Goal: Information Seeking & Learning: Learn about a topic

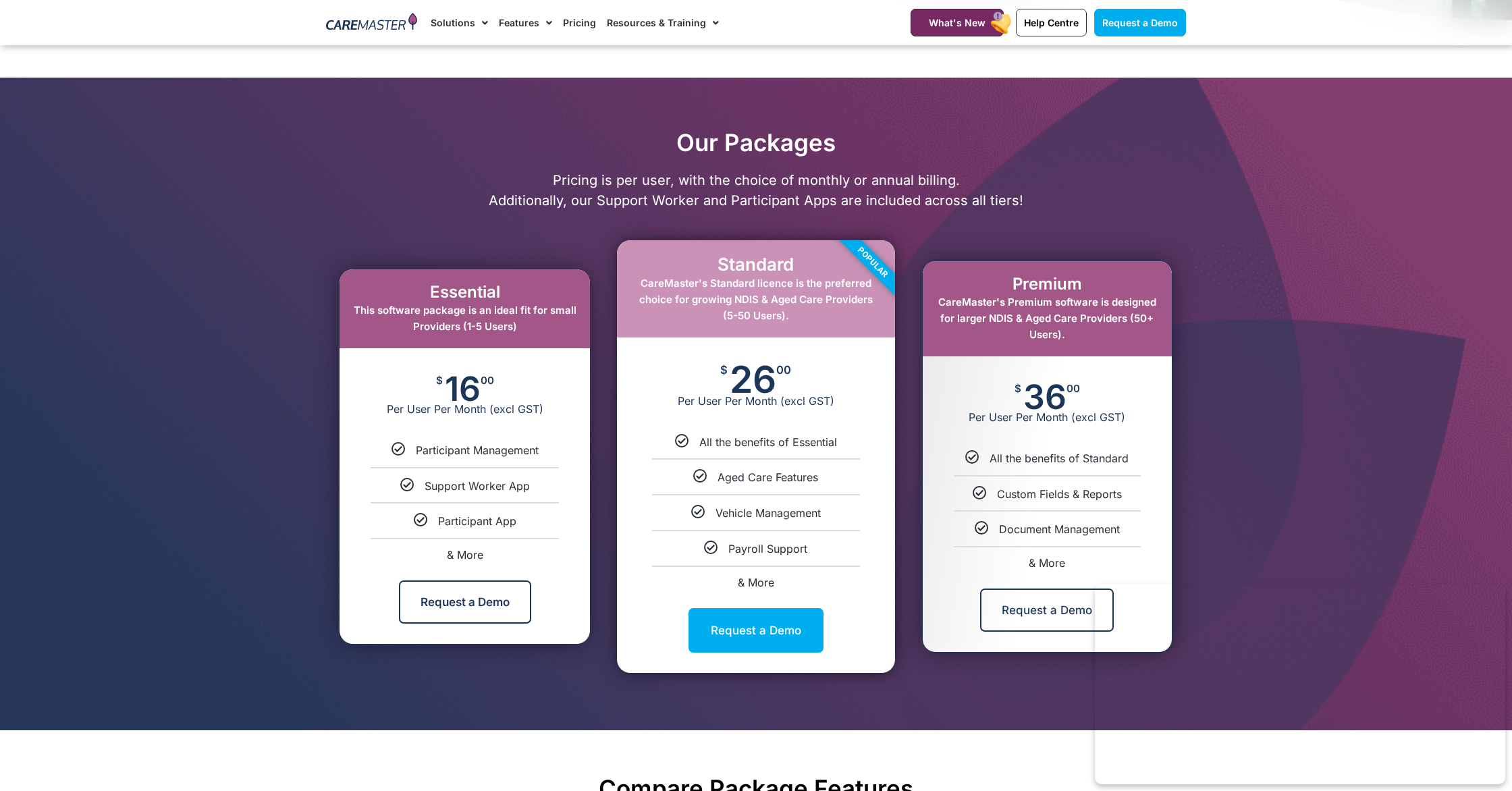
scroll to position [541, 0]
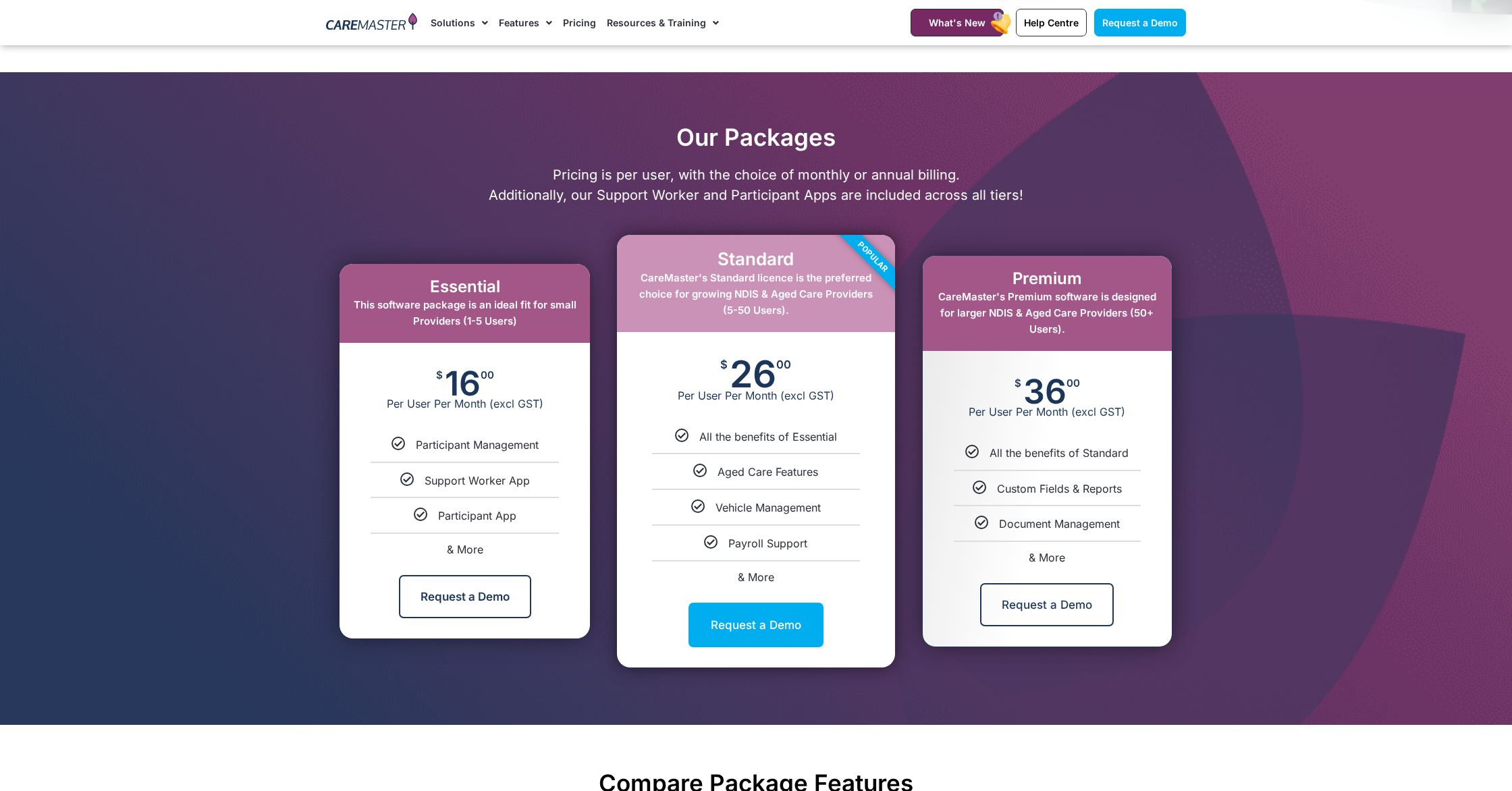
drag, startPoint x: 803, startPoint y: 362, endPoint x: 717, endPoint y: 441, distance: 116.8
click at [717, 370] on div "$ 26 00 Per User Per Month (excl GST)" at bounding box center [756, 380] width 277 height 97
click at [809, 470] on span "Aged Care Features" at bounding box center [768, 472] width 100 height 14
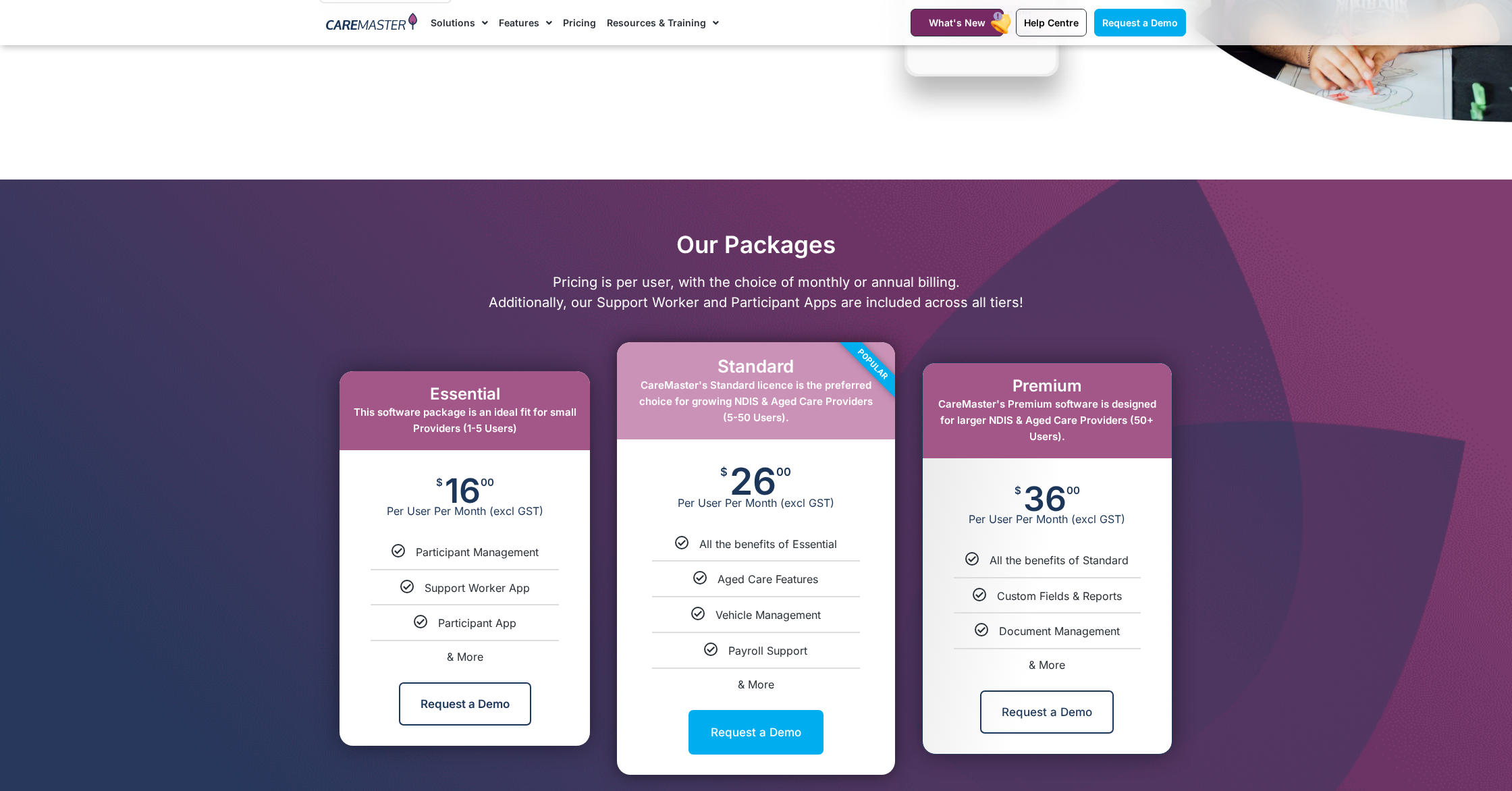
scroll to position [434, 0]
drag, startPoint x: 707, startPoint y: 370, endPoint x: 794, endPoint y: 370, distance: 87.0
click at [794, 370] on div "Standard CareMaster's Standard licence is the preferred choice for growing NDIS…" at bounding box center [756, 558] width 277 height 431
click at [753, 272] on p "Pricing is per user, with the choice of monthly or annual billing. Additionally…" at bounding box center [756, 292] width 874 height 40
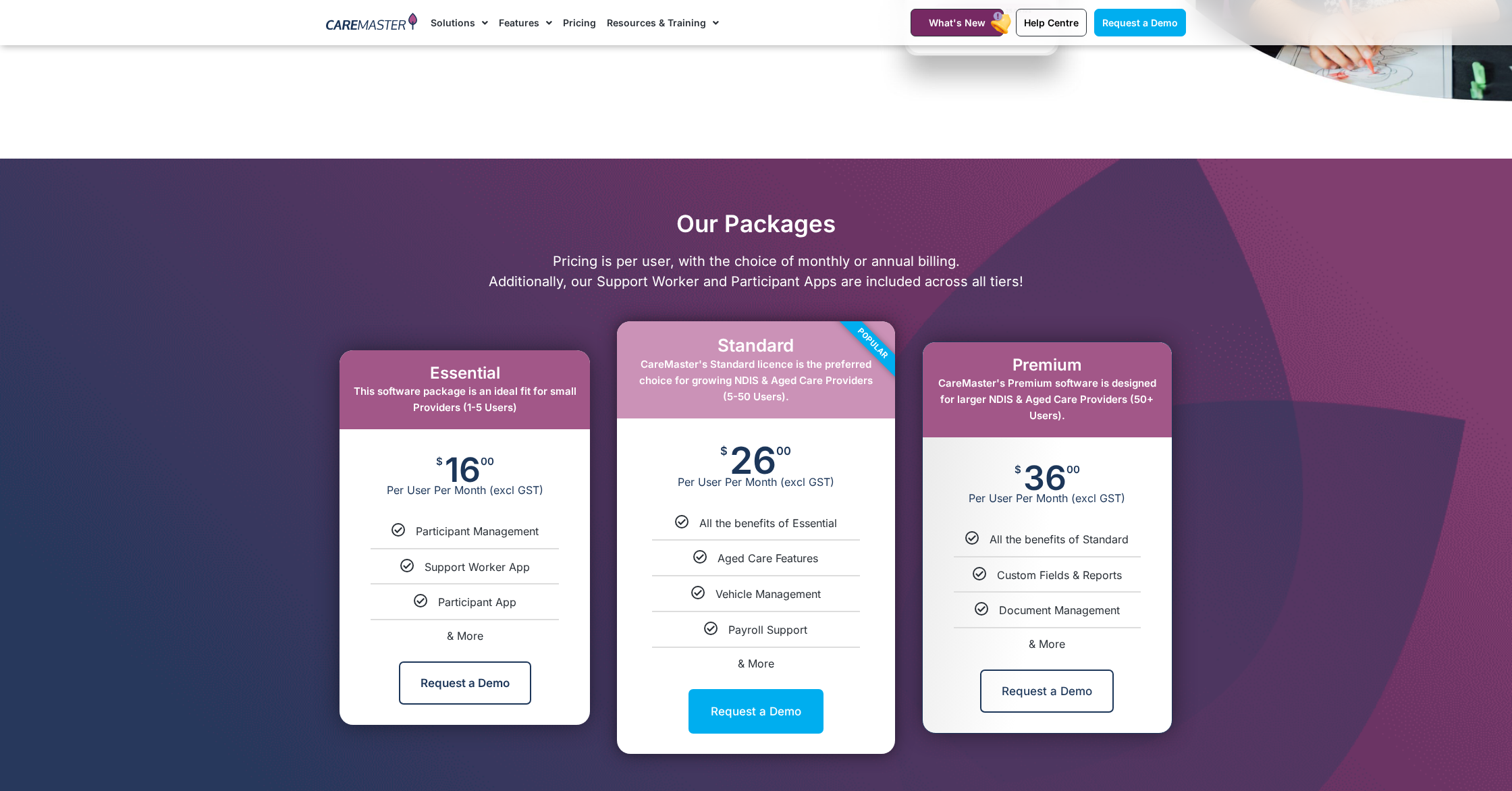
click at [747, 682] on div "Request a Demo" at bounding box center [756, 710] width 277 height 85
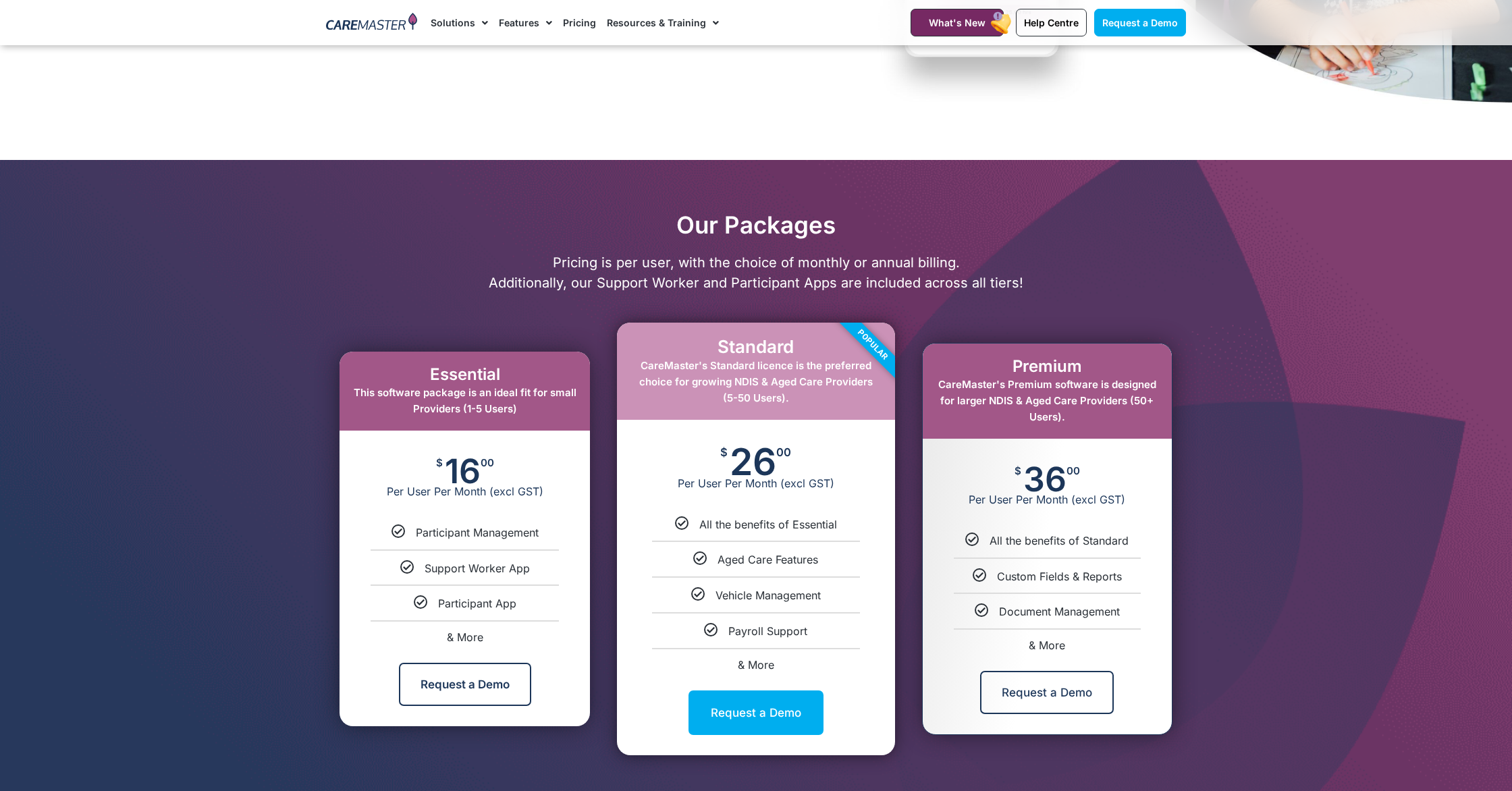
click at [751, 666] on span "& More" at bounding box center [756, 664] width 36 height 14
select select "****"
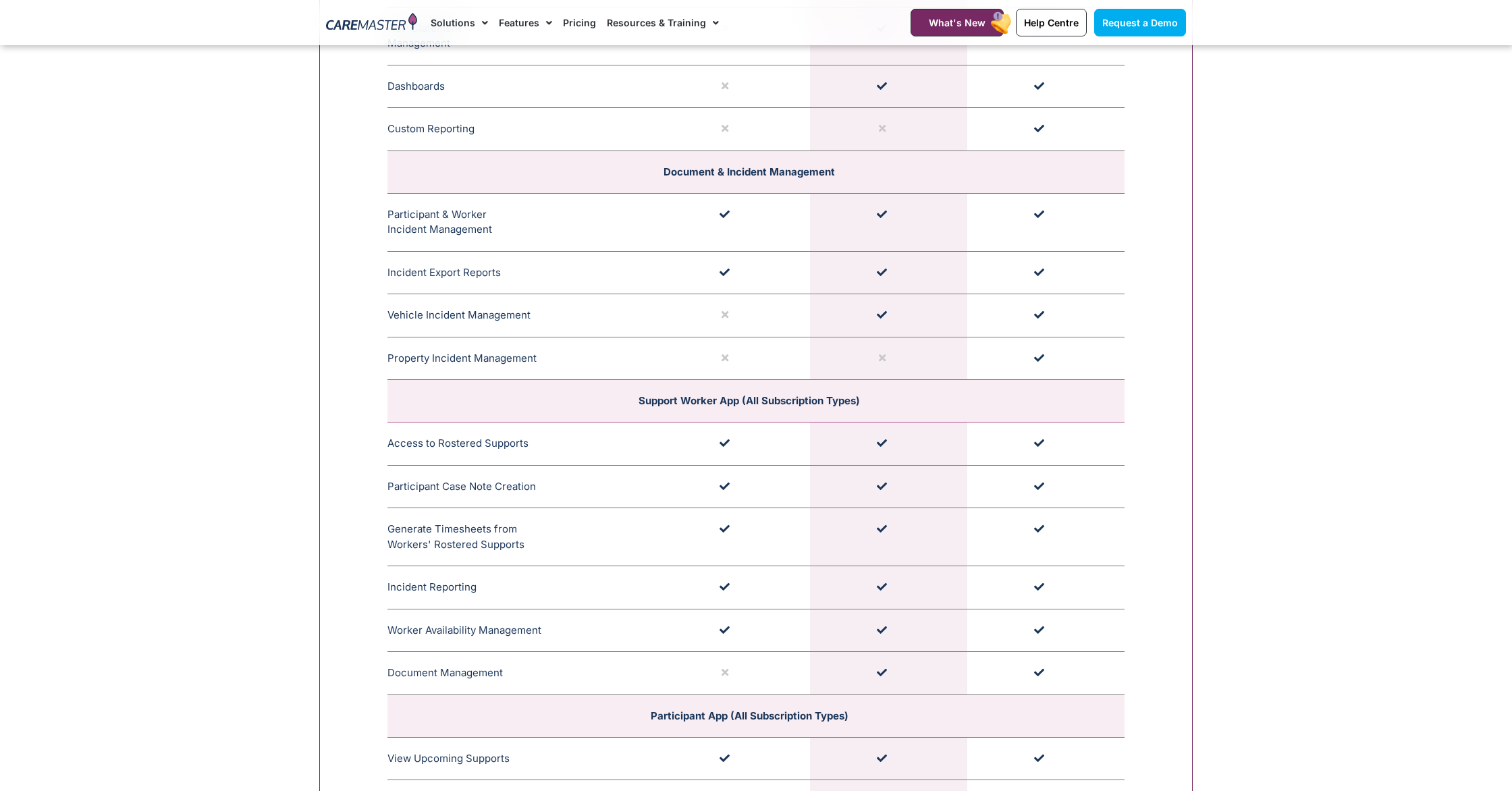
scroll to position [3332, 0]
click at [995, 23] on rect at bounding box center [1001, 23] width 25 height 26
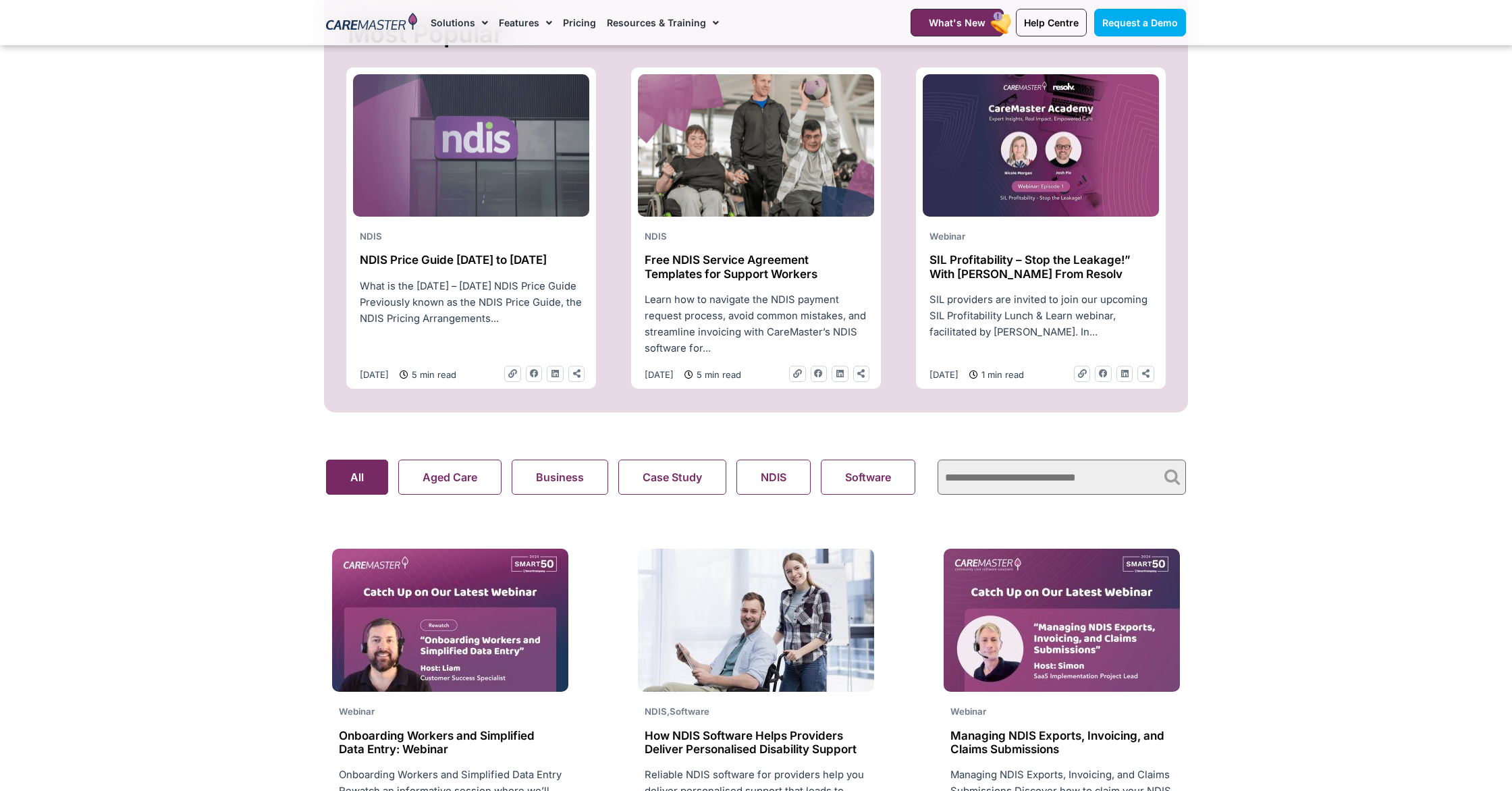
scroll to position [546, 0]
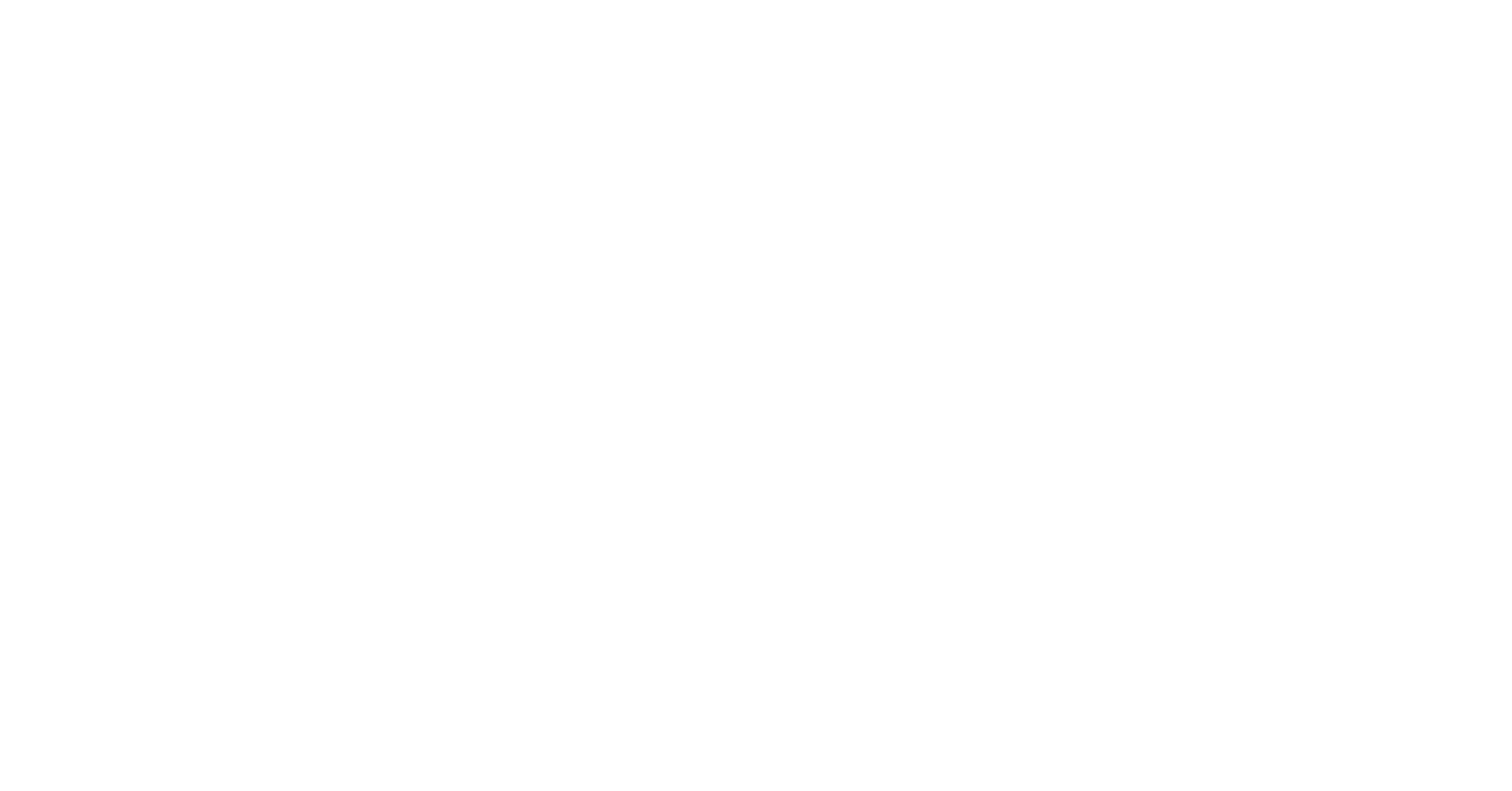
select select "****"
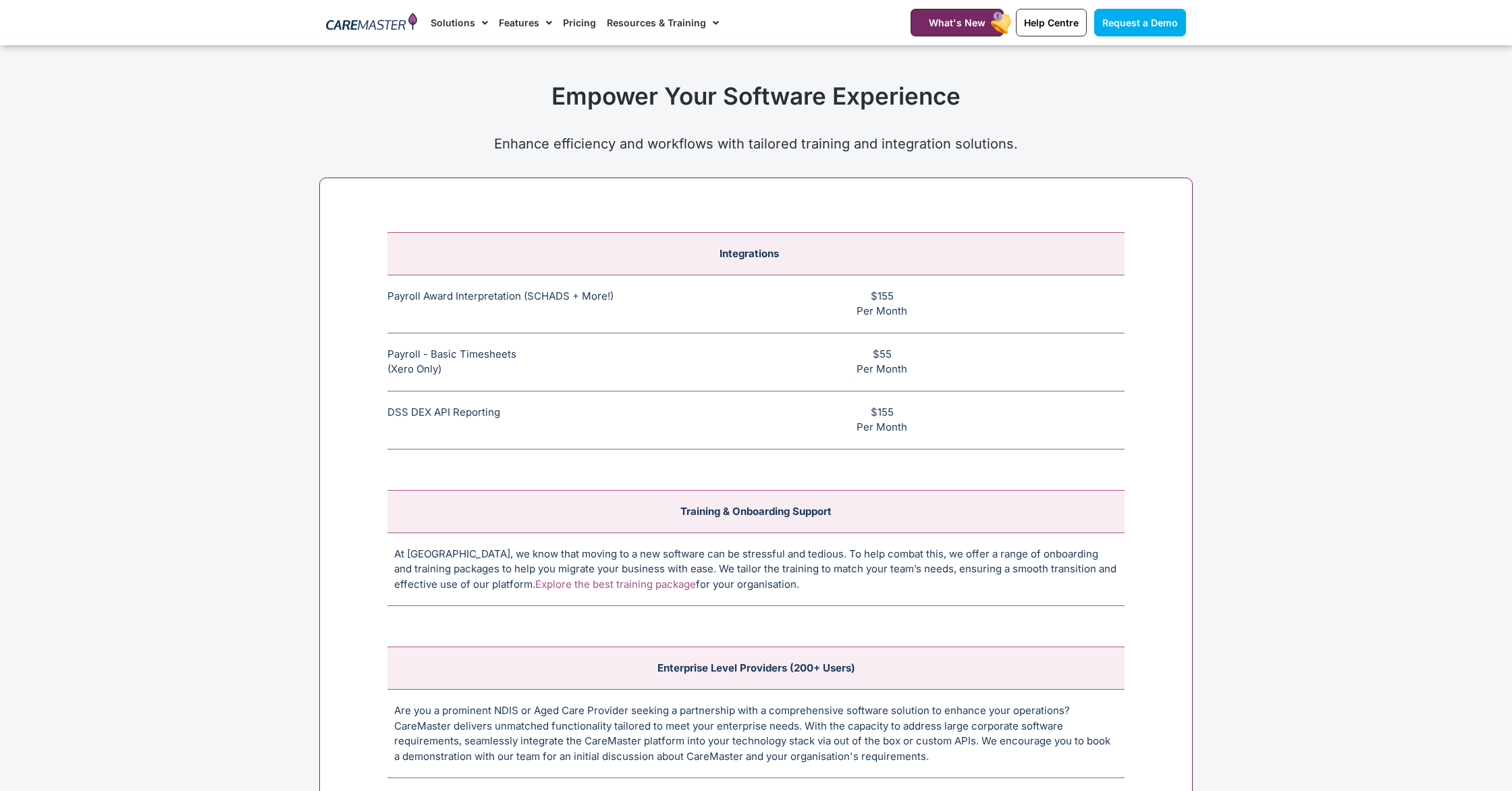
scroll to position [5003, 0]
drag, startPoint x: 380, startPoint y: 296, endPoint x: 622, endPoint y: 296, distance: 242.0
click at [622, 296] on div "Integrations Payroll Award Interpretation (SCHADS + More!) The SCHADS Award int…" at bounding box center [756, 504] width 874 height 655
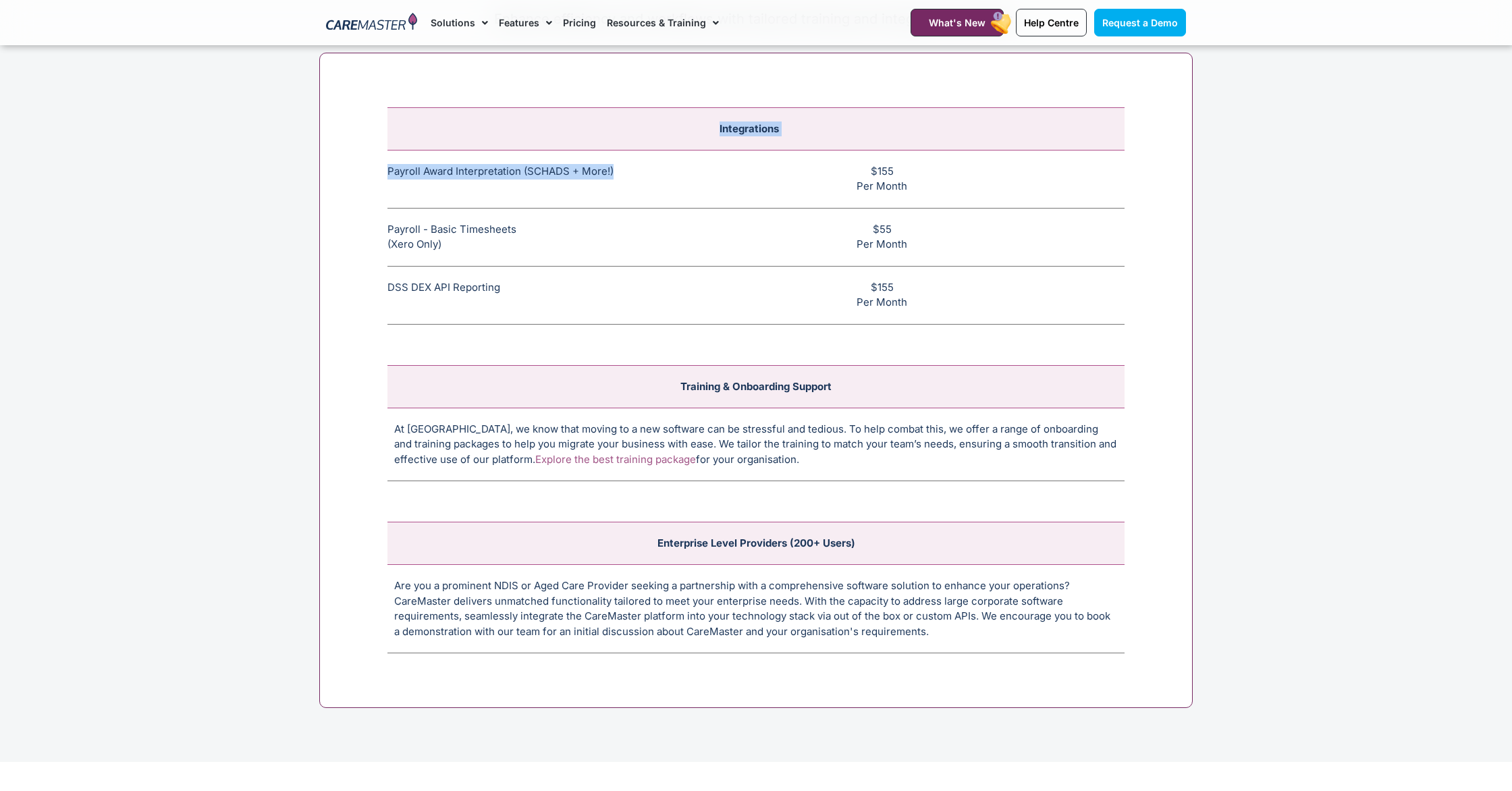
scroll to position [5127, 0]
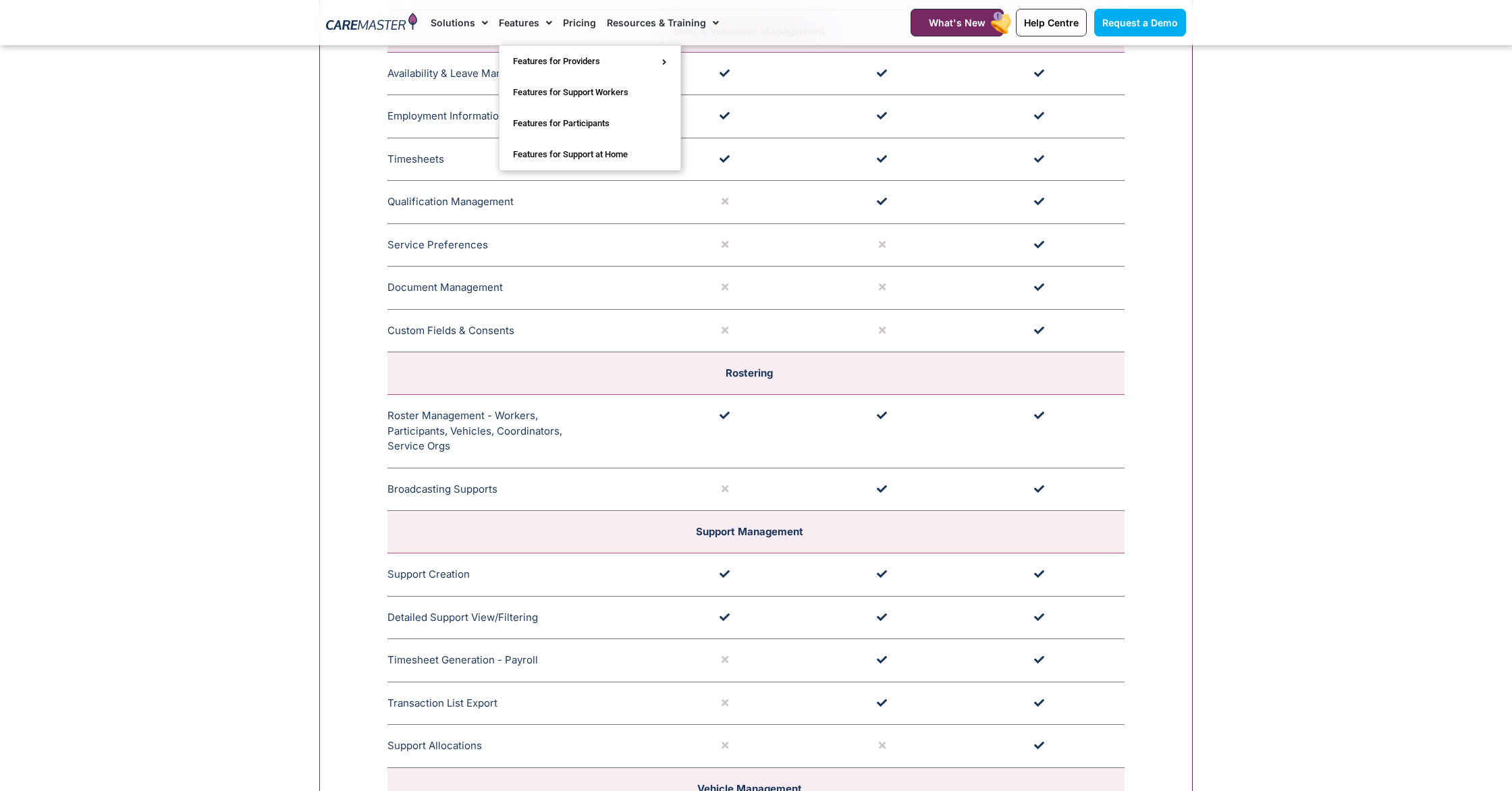
click at [516, 23] on link "Features" at bounding box center [525, 23] width 53 height 45
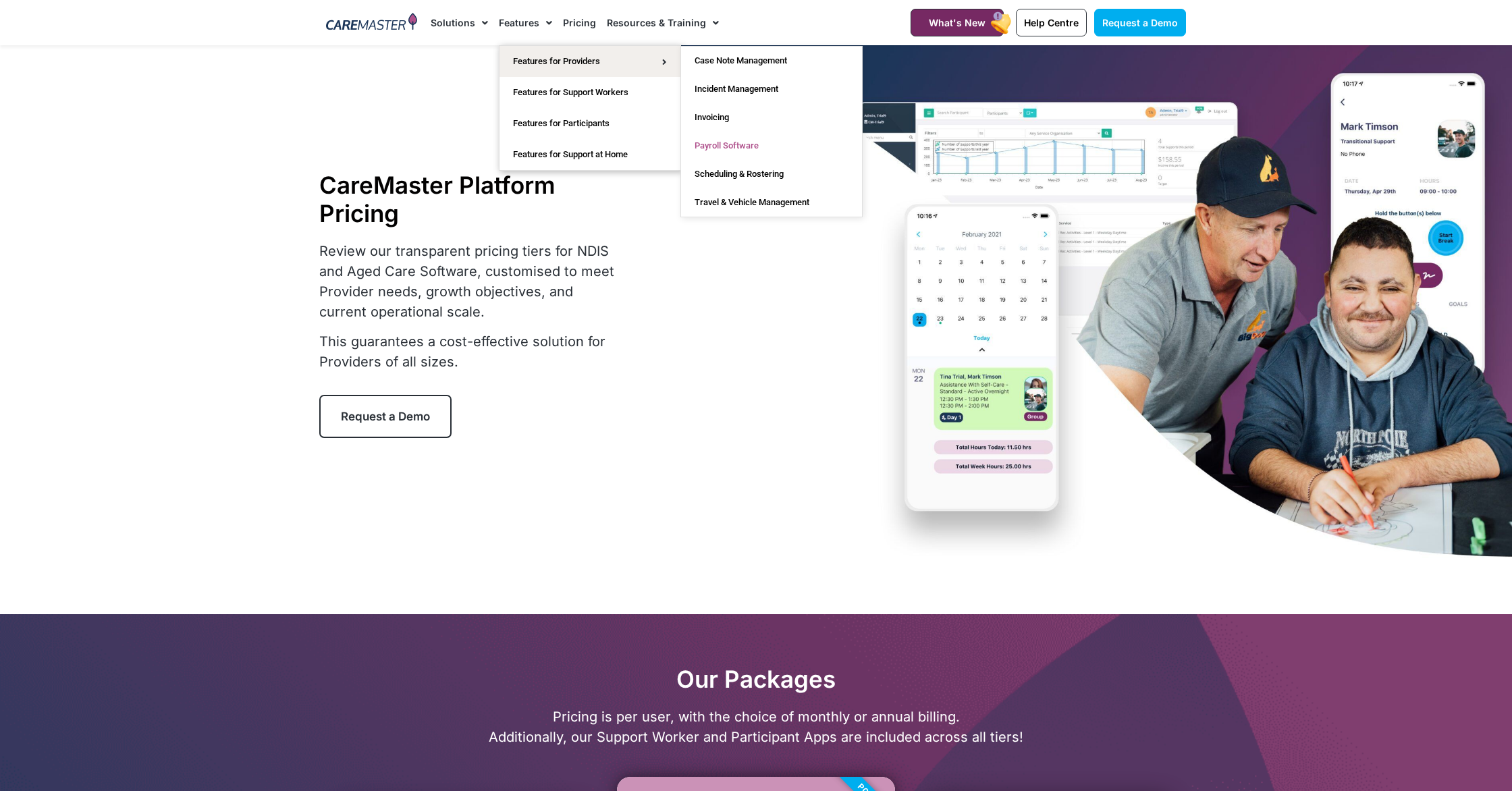
click at [753, 142] on link "Payroll Software" at bounding box center [772, 145] width 181 height 28
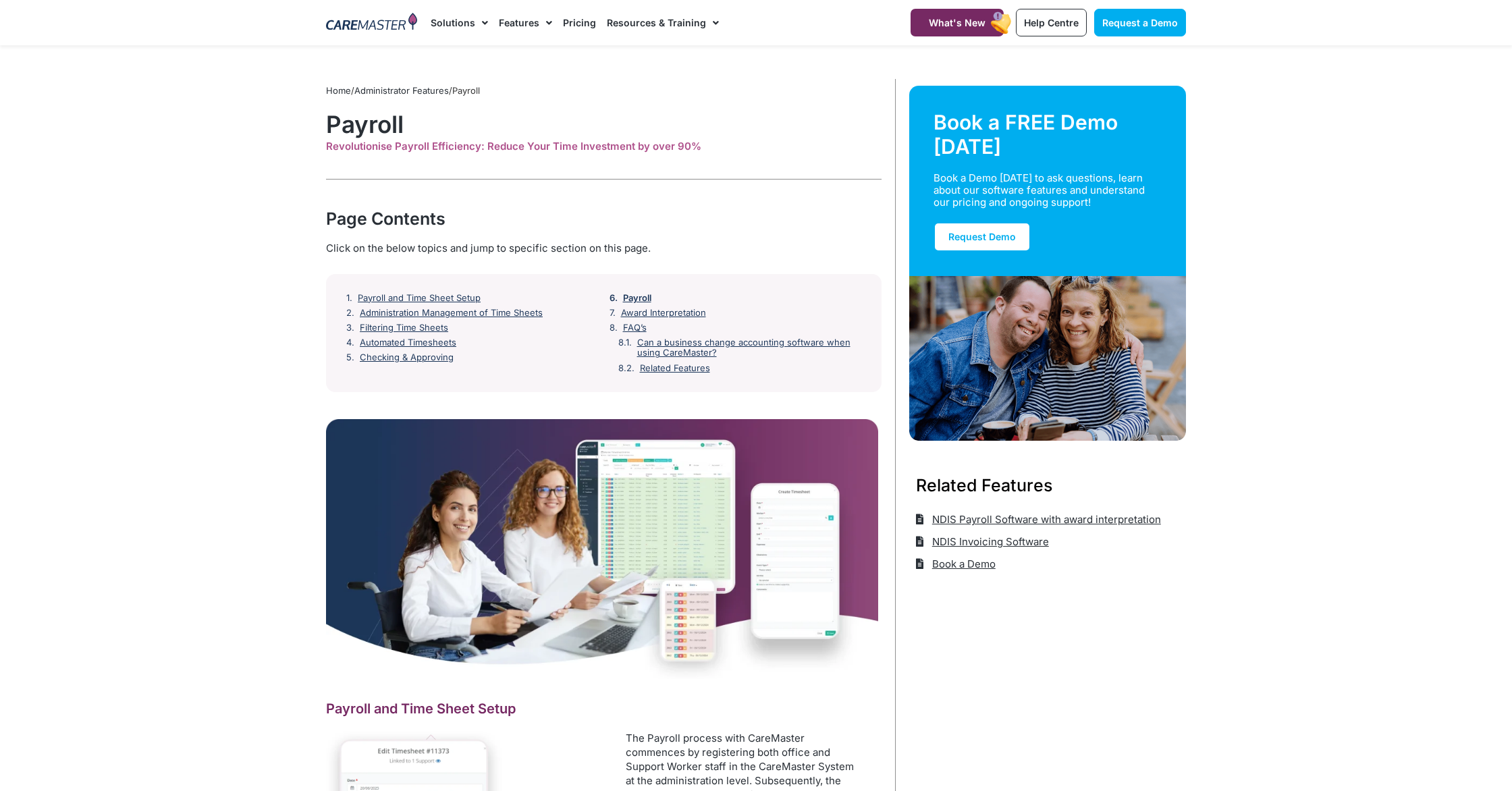
click at [637, 299] on link "Payroll" at bounding box center [637, 298] width 29 height 11
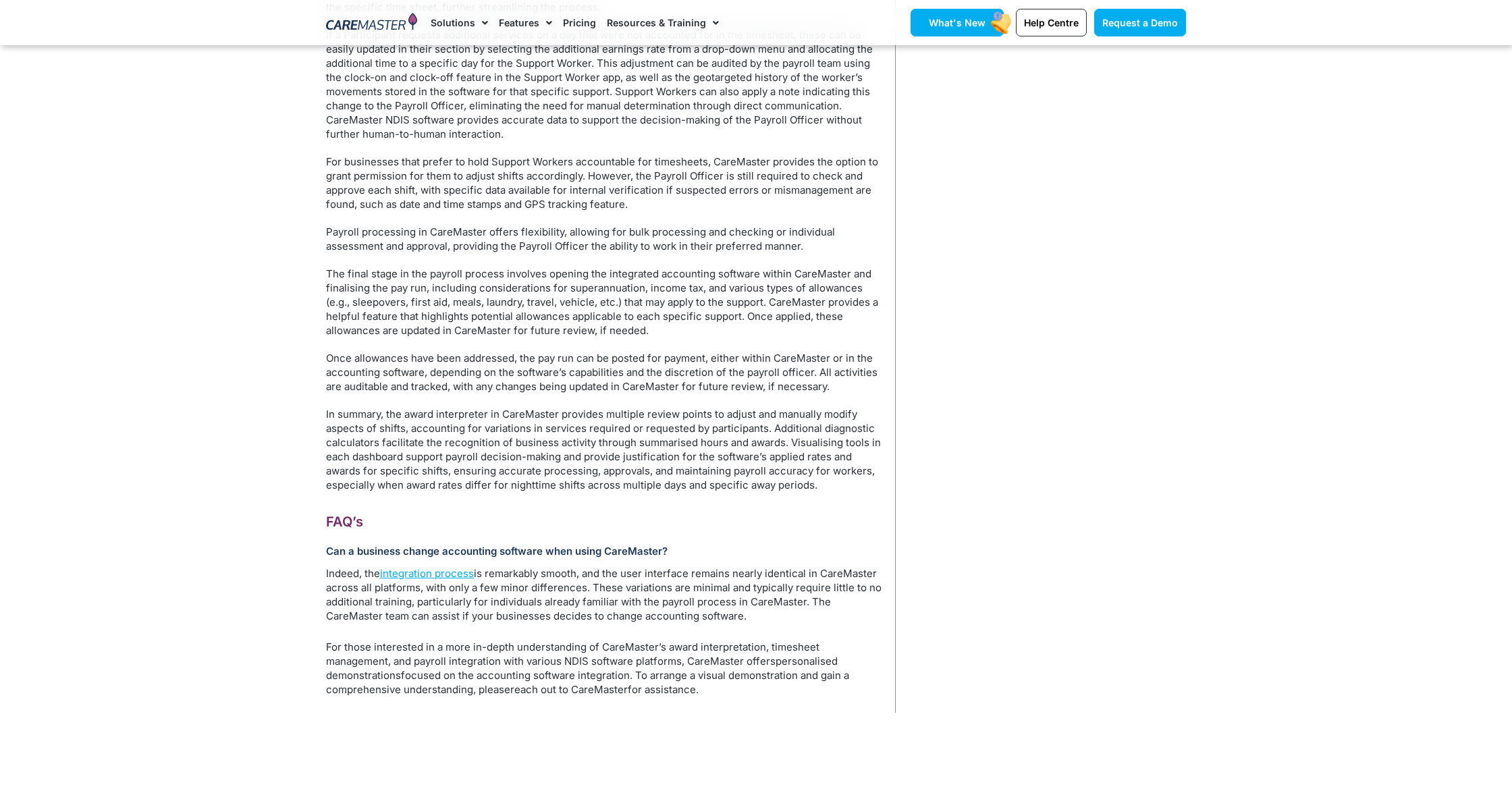
scroll to position [3401, 0]
click at [966, 29] on link "What's New" at bounding box center [957, 23] width 93 height 28
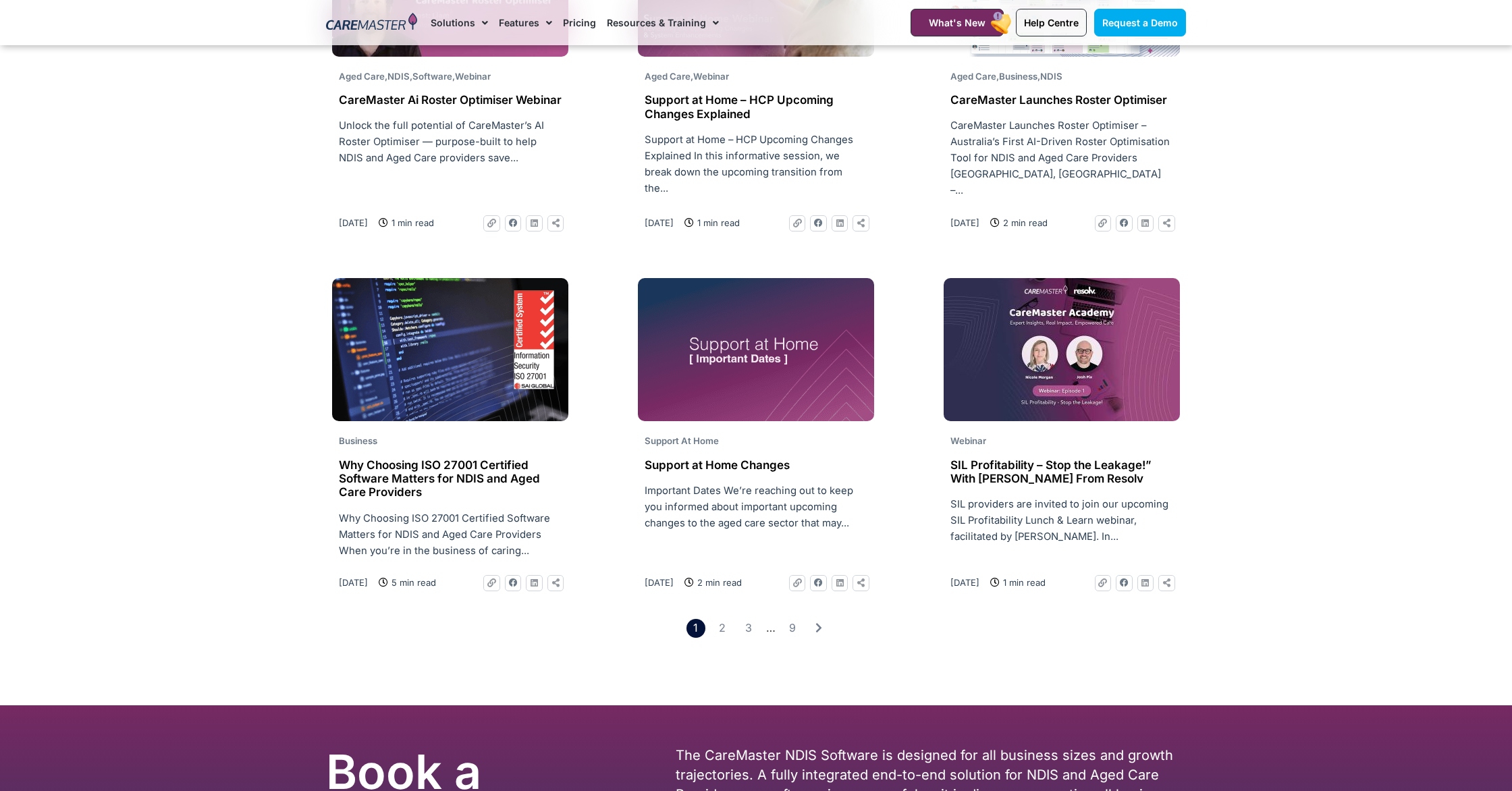
scroll to position [1855, 0]
